Goal: Information Seeking & Learning: Learn about a topic

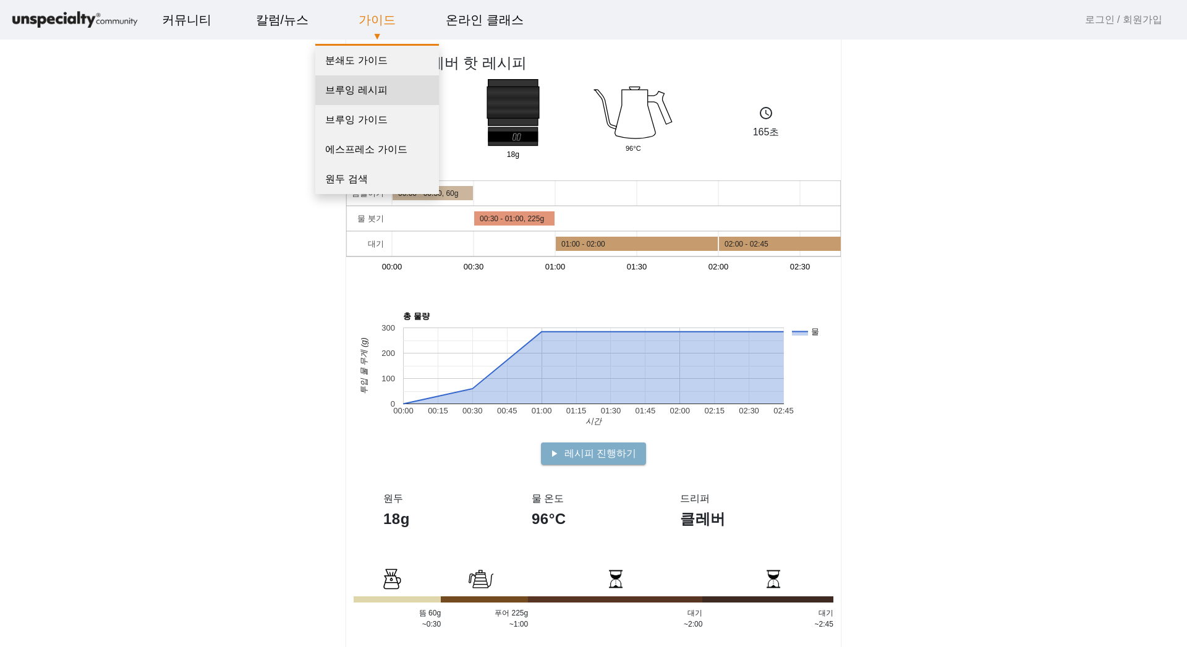
click at [378, 95] on link "브루잉 레시피" at bounding box center [377, 90] width 124 height 30
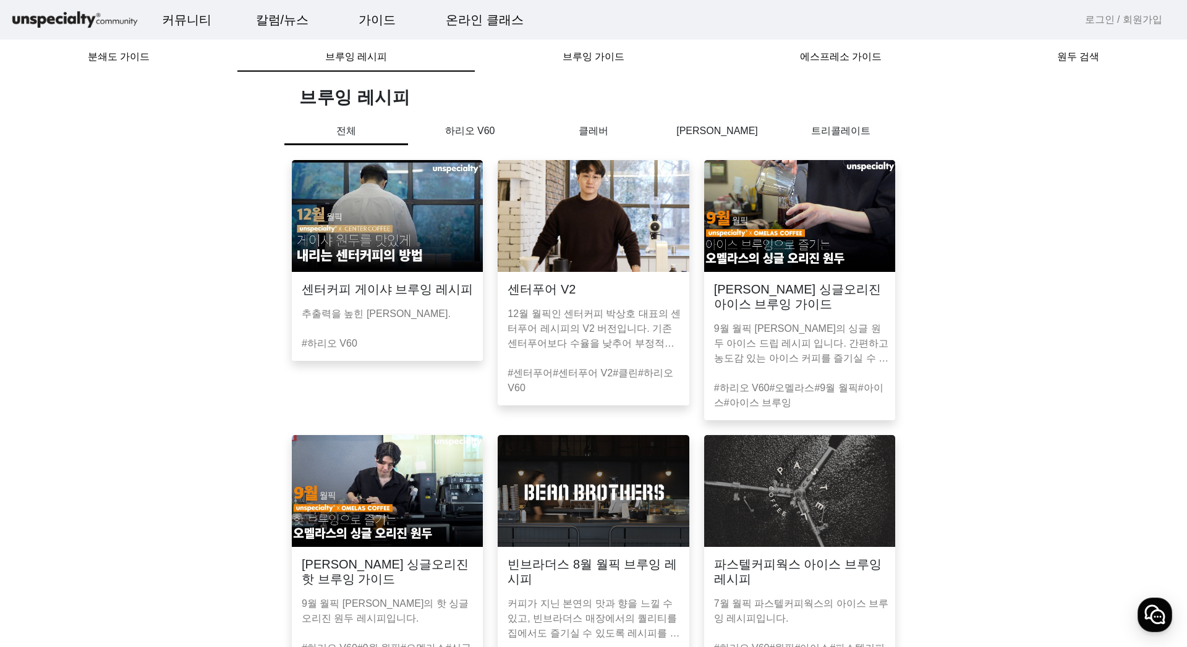
click at [599, 132] on p "클레버" at bounding box center [594, 131] width 124 height 15
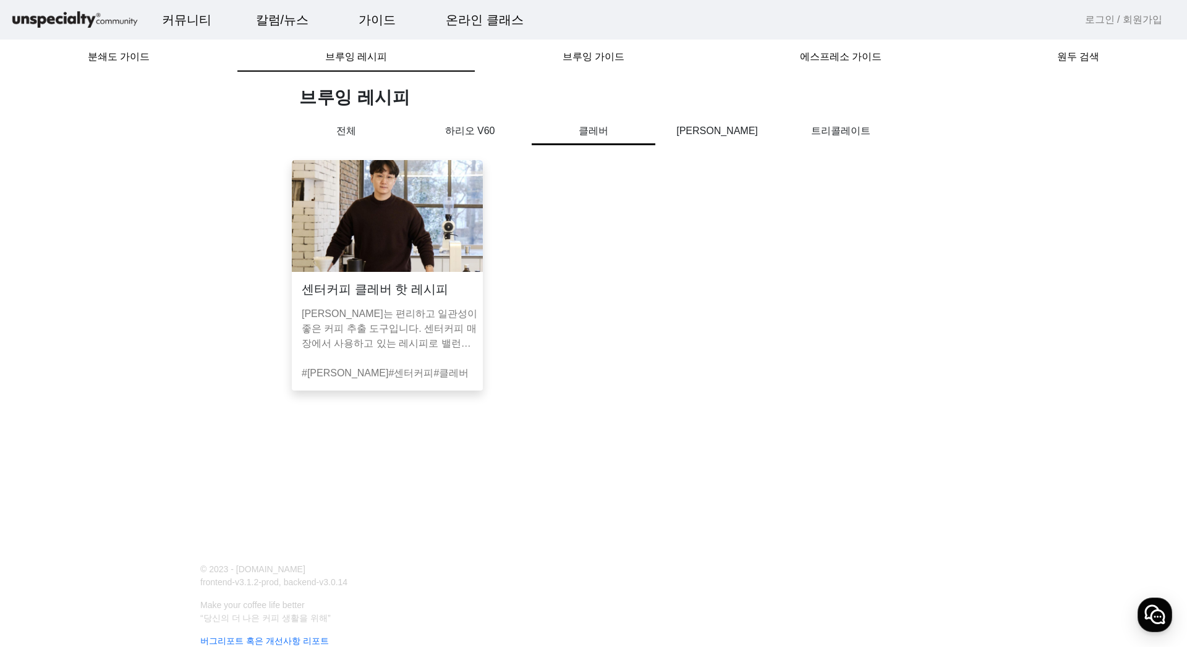
click at [477, 127] on p "하리오 V60" at bounding box center [470, 131] width 124 height 15
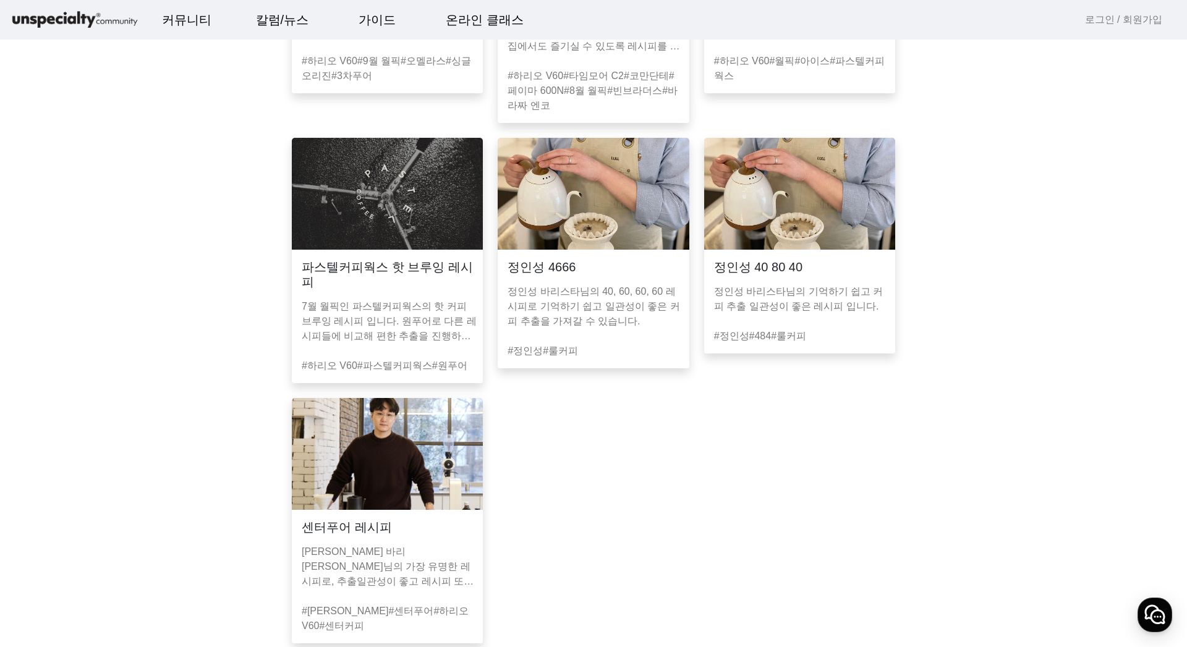
scroll to position [680, 0]
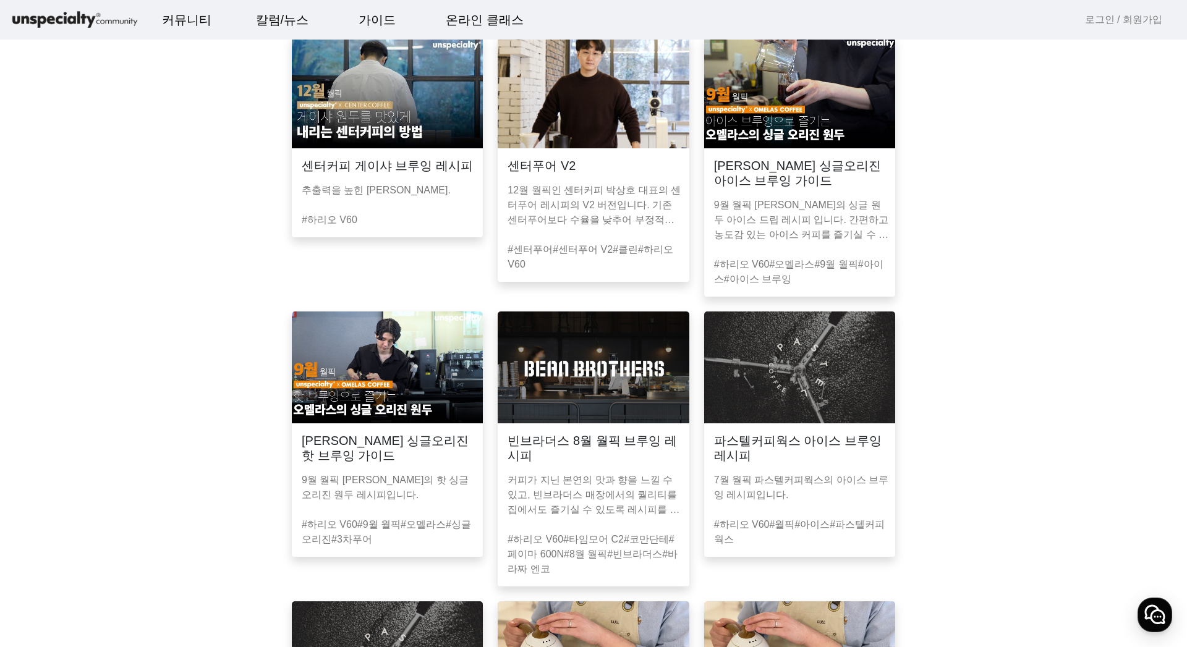
click at [815, 213] on p "9월 월픽 [PERSON_NAME]의 싱글 원두 아이스 드립 레시피 입니다. 간편하고 농도감 있는 아이스 커피를 즐기실 수 있습니다." at bounding box center [802, 220] width 176 height 45
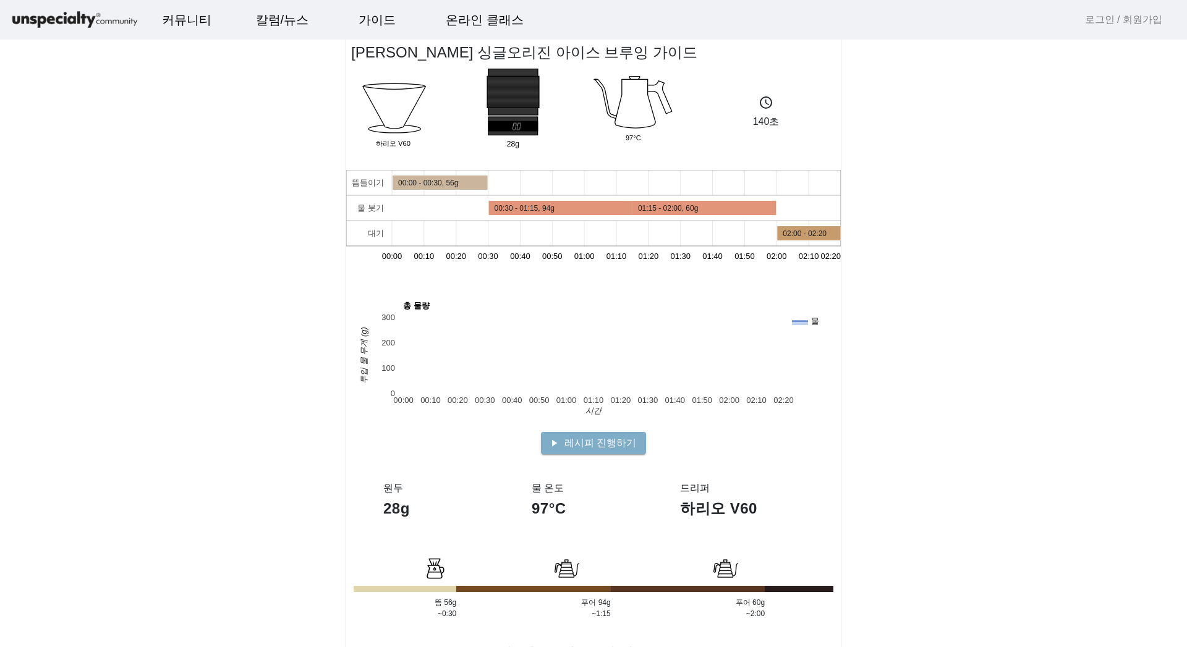
scroll to position [247, 0]
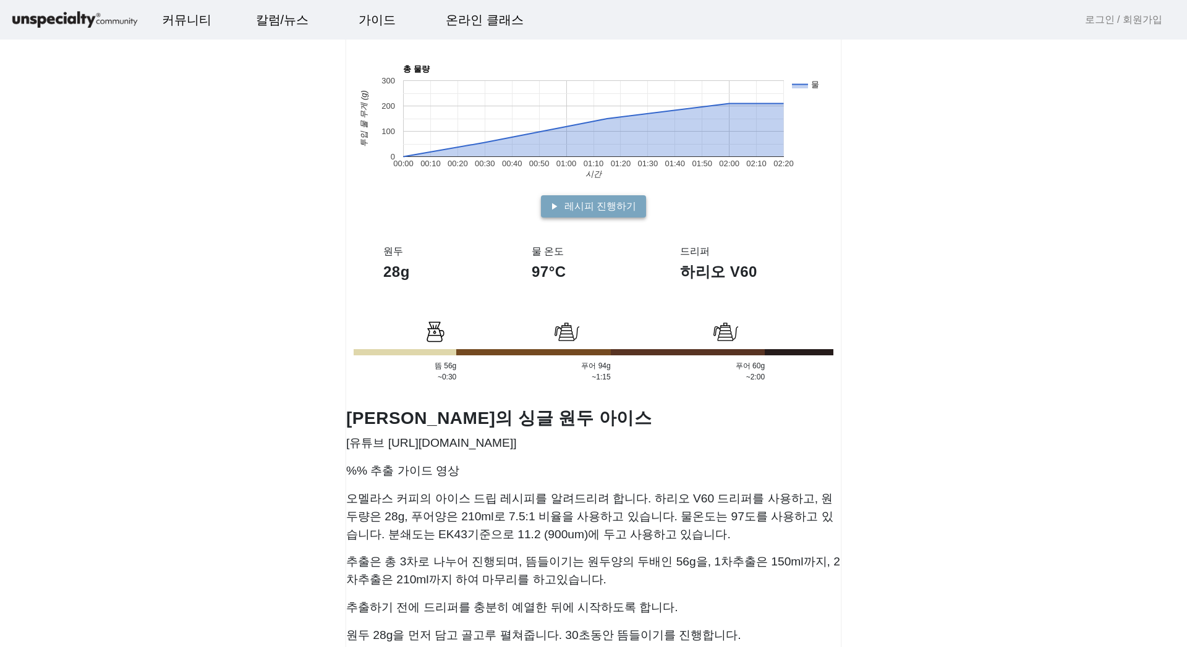
click at [602, 210] on span "레시피 진행하기" at bounding box center [600, 206] width 72 height 15
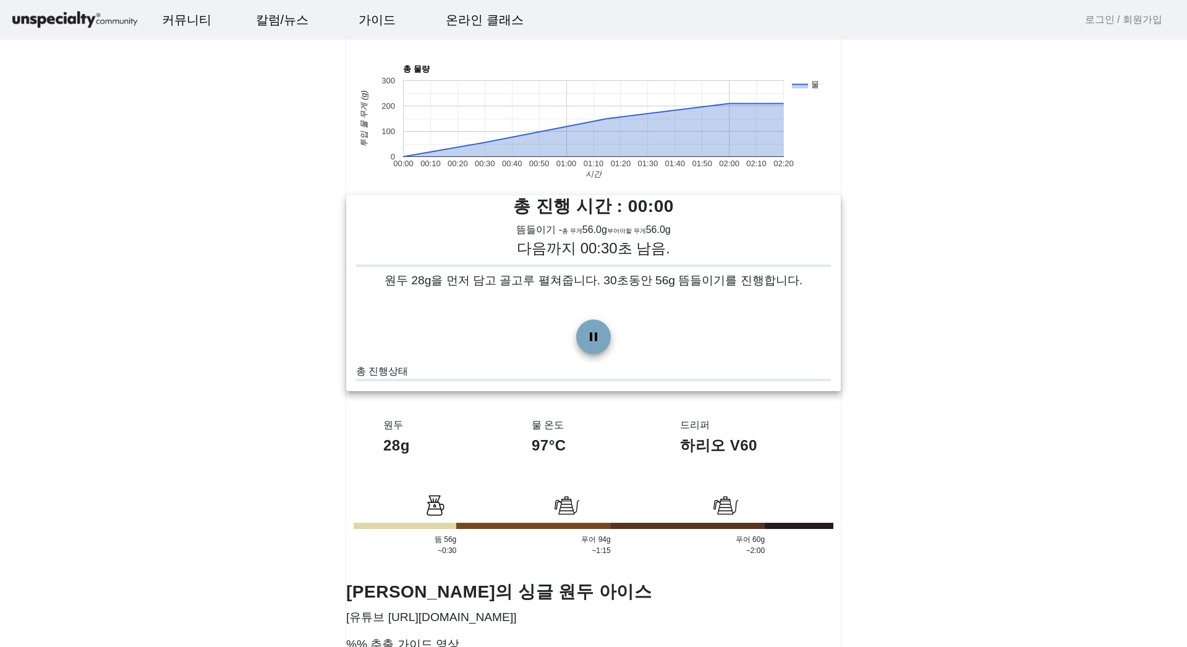
click at [597, 337] on span at bounding box center [594, 337] width 30 height 30
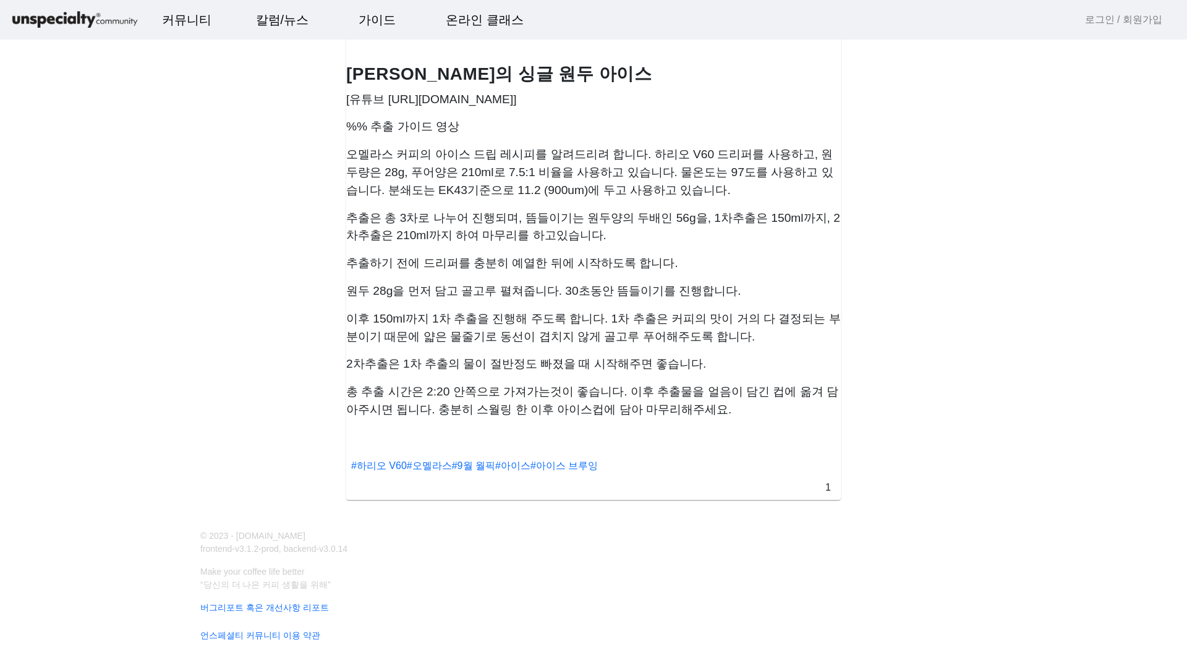
scroll to position [545, 0]
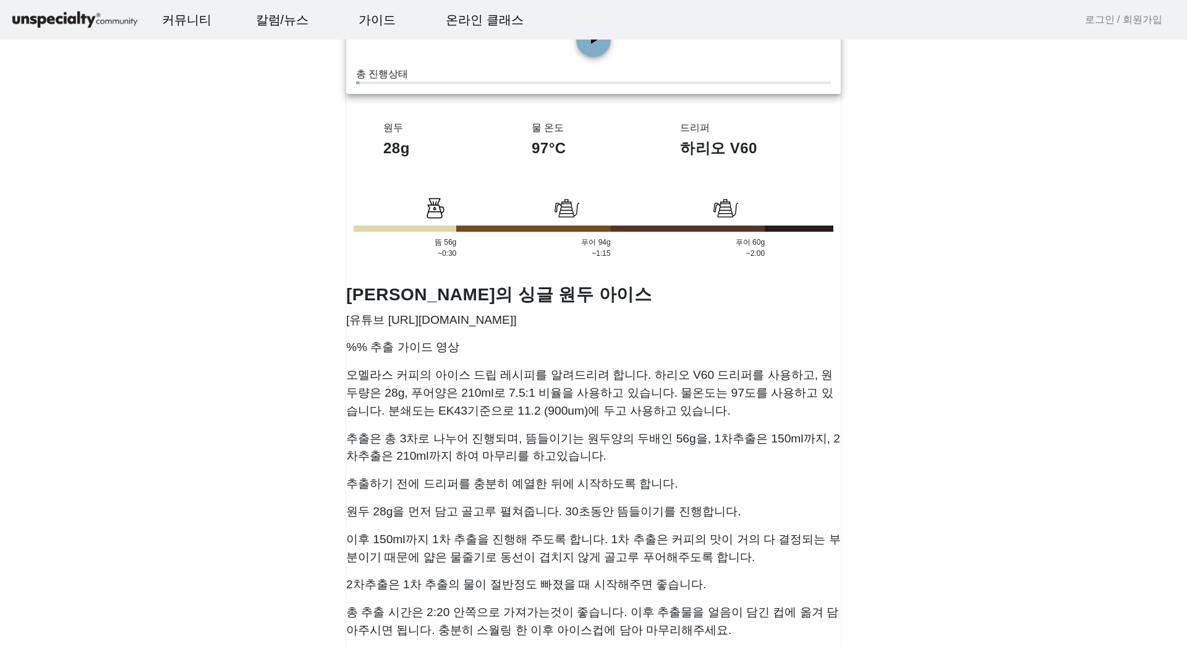
click at [481, 432] on p "추출은 총 3차로 나누어 진행되며, 뜸들이기는 원두양의 두배인 56g을, 1차추출은 150ml까지, 2차추출은 210ml까지 하여 마무리를 하…" at bounding box center [593, 448] width 495 height 36
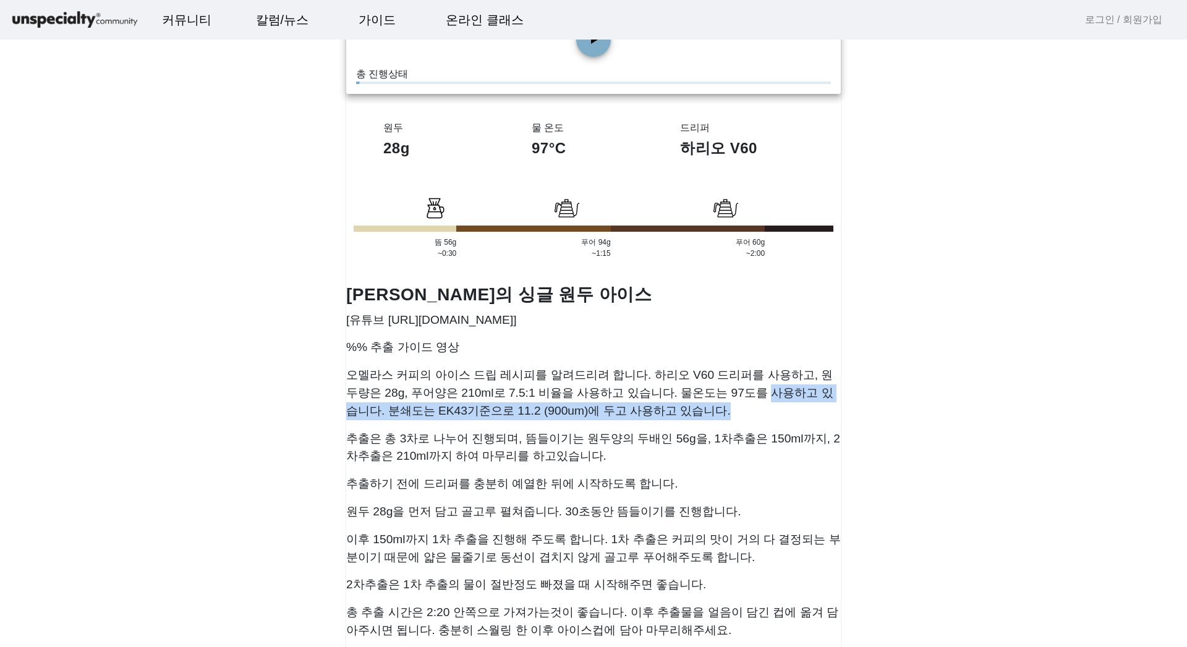
drag, startPoint x: 718, startPoint y: 393, endPoint x: 728, endPoint y: 410, distance: 19.4
click at [728, 410] on p "오멜라스 커피의 아이스 드립 레시피를 알려드리려 합니다. 하리오 V60 드리퍼를 사용하고, 원두량은 28g, 푸어양은 210ml로 7.5:1 …" at bounding box center [593, 393] width 495 height 53
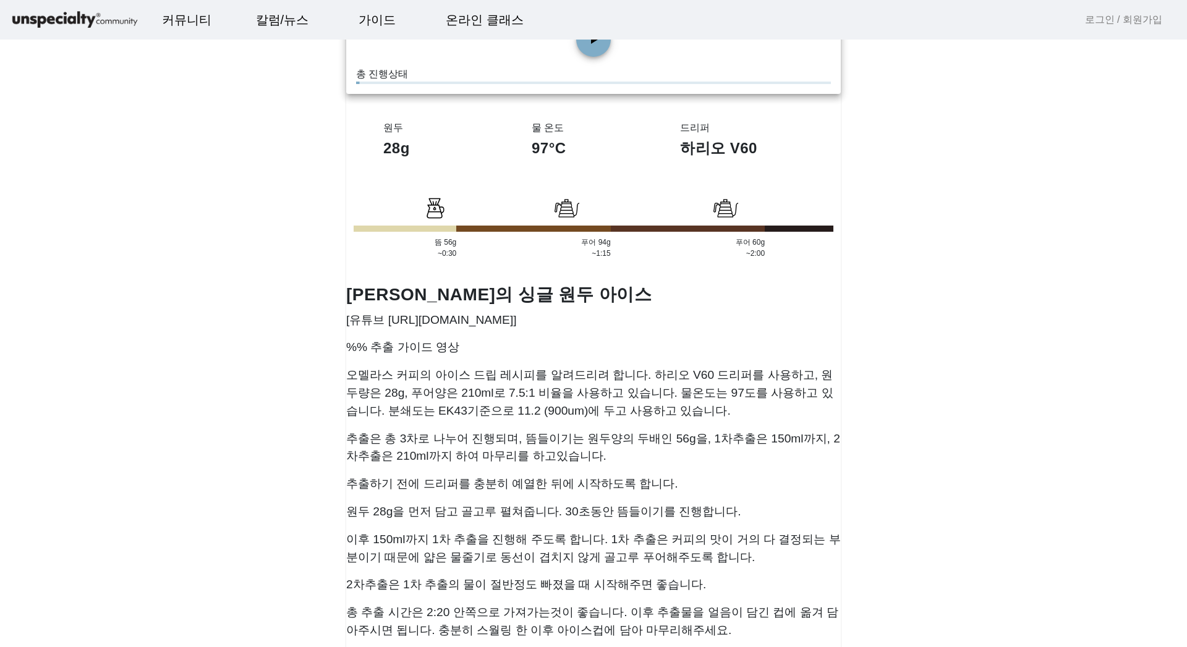
click at [830, 367] on p "오멜라스 커피의 아이스 드립 레시피를 알려드리려 합니다. 하리오 V60 드리퍼를 사용하고, 원두량은 28g, 푸어양은 210ml로 7.5:1 …" at bounding box center [593, 393] width 495 height 53
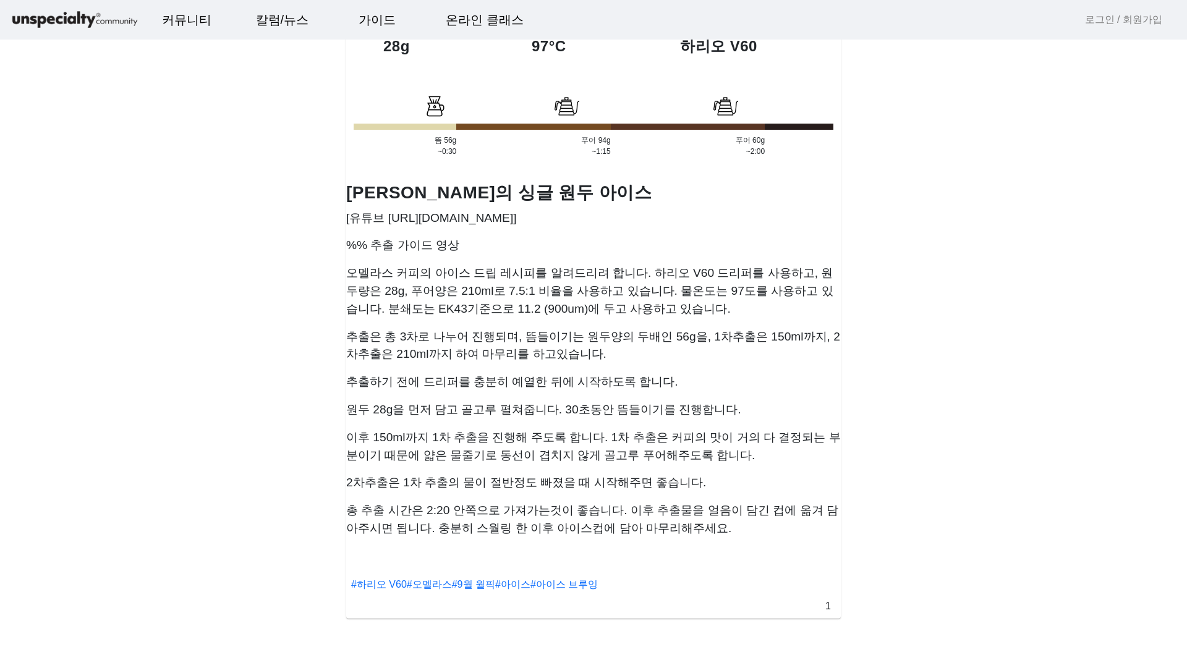
scroll to position [742, 0]
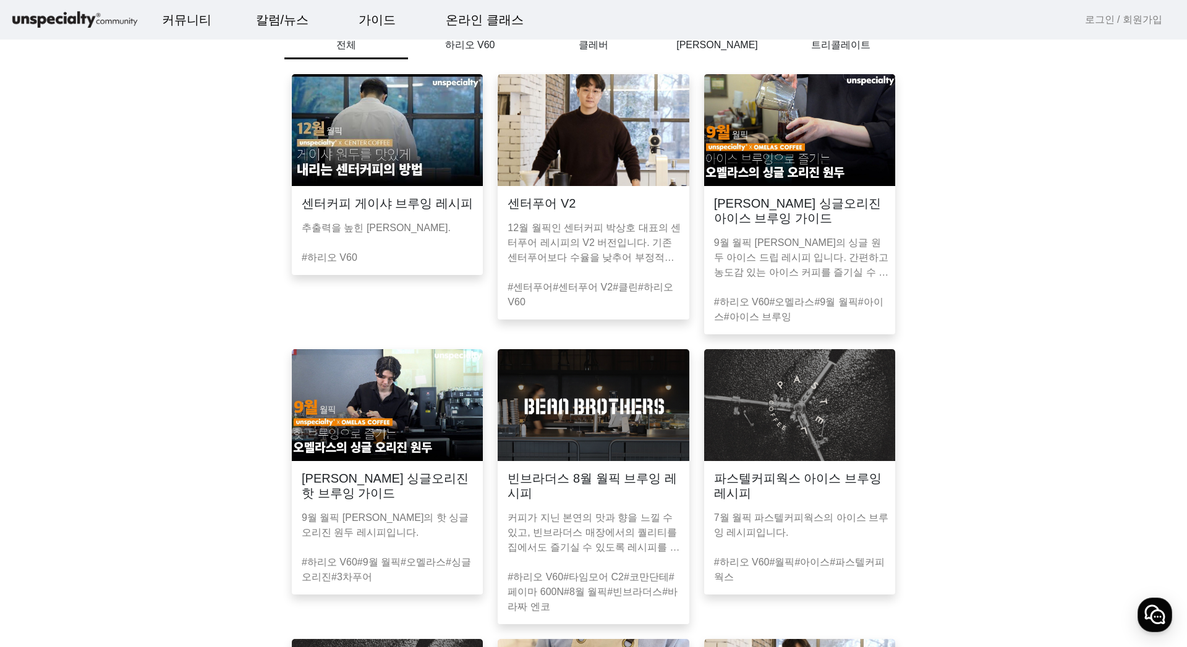
scroll to position [247, 0]
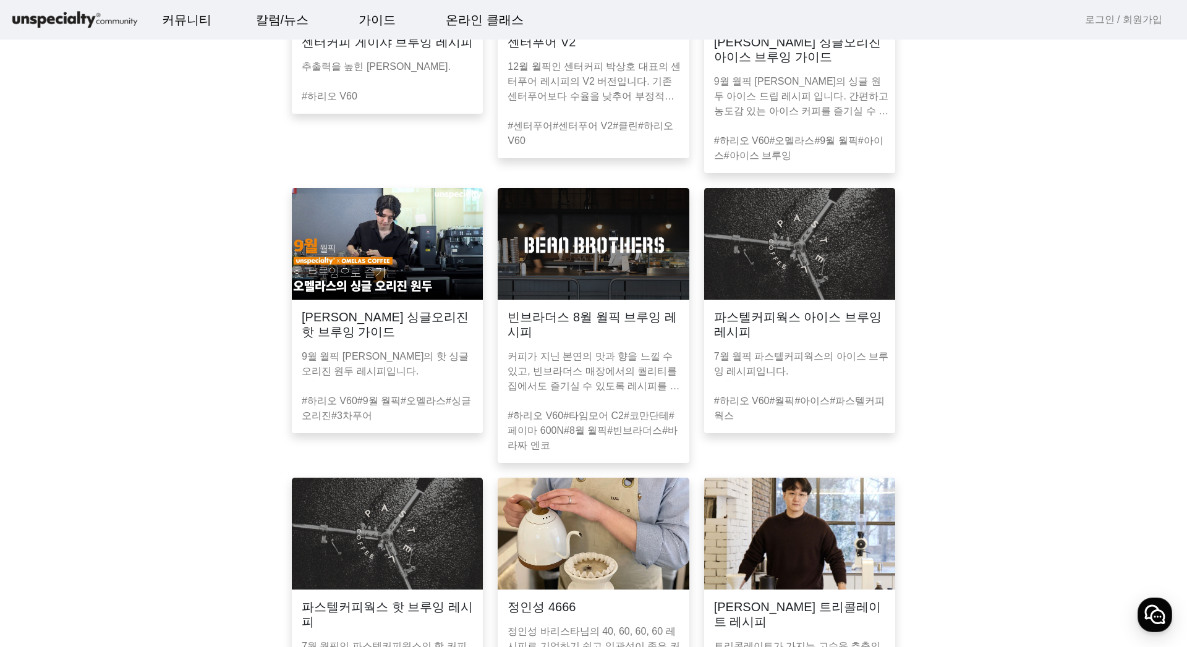
click at [818, 332] on h3 "파스텔커피웍스 아이스 브루잉 레시피" at bounding box center [799, 325] width 171 height 30
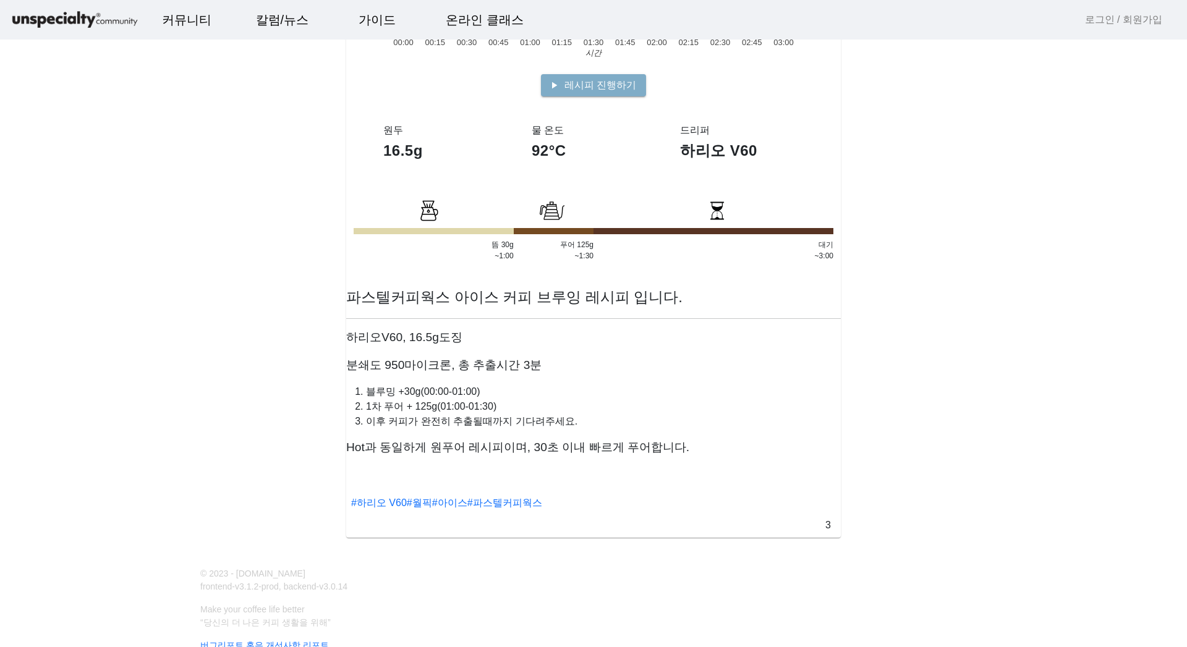
scroll to position [433, 0]
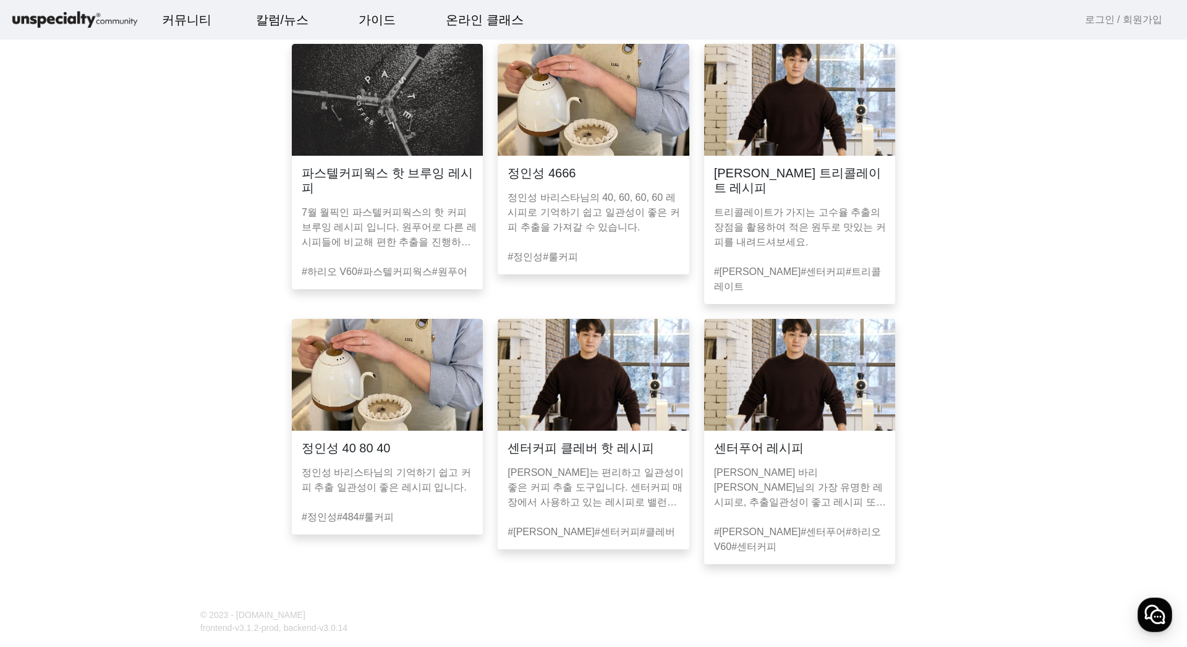
scroll to position [759, 0]
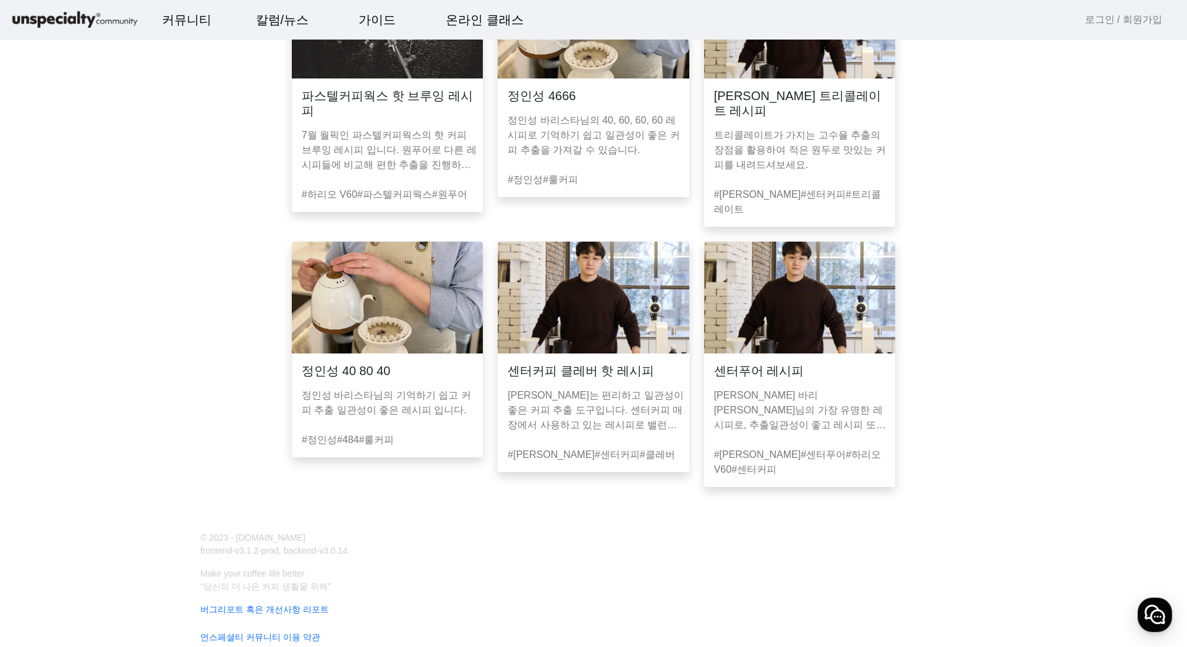
click at [798, 395] on p "[PERSON_NAME] 바리[PERSON_NAME]님의 가장 유명한 레시피로, 추출일관성이 좋고 레시피 또한 손기술을 크게 타지 않는 레시피…" at bounding box center [802, 410] width 176 height 45
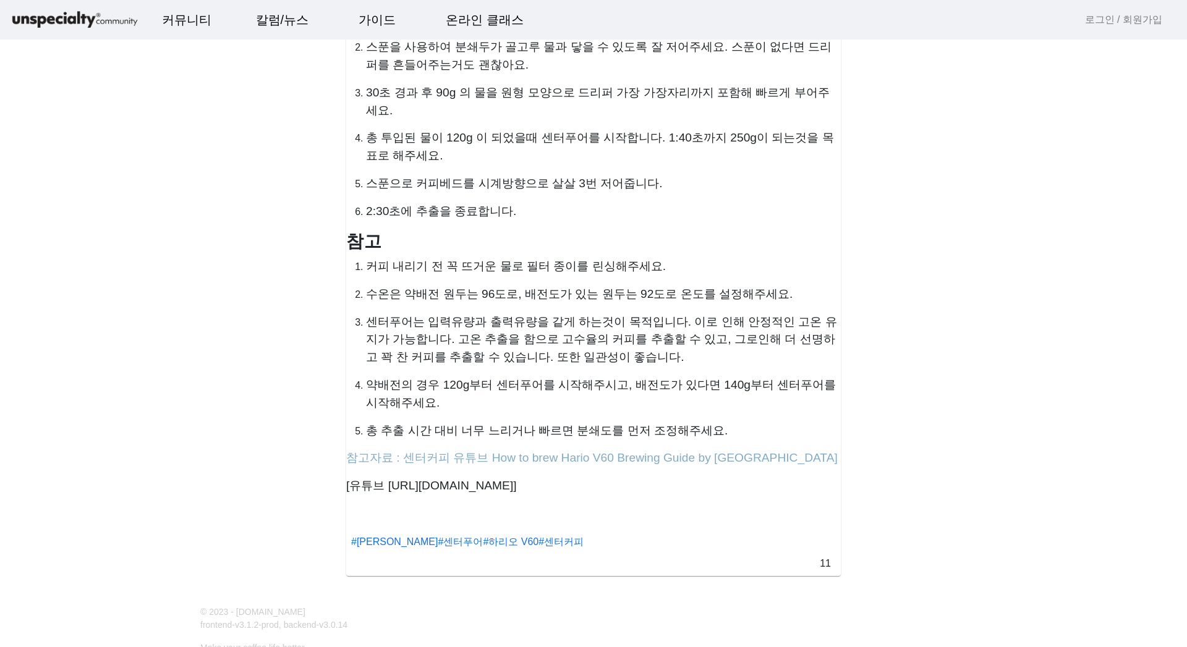
scroll to position [680, 0]
